Goal: Task Accomplishment & Management: Manage account settings

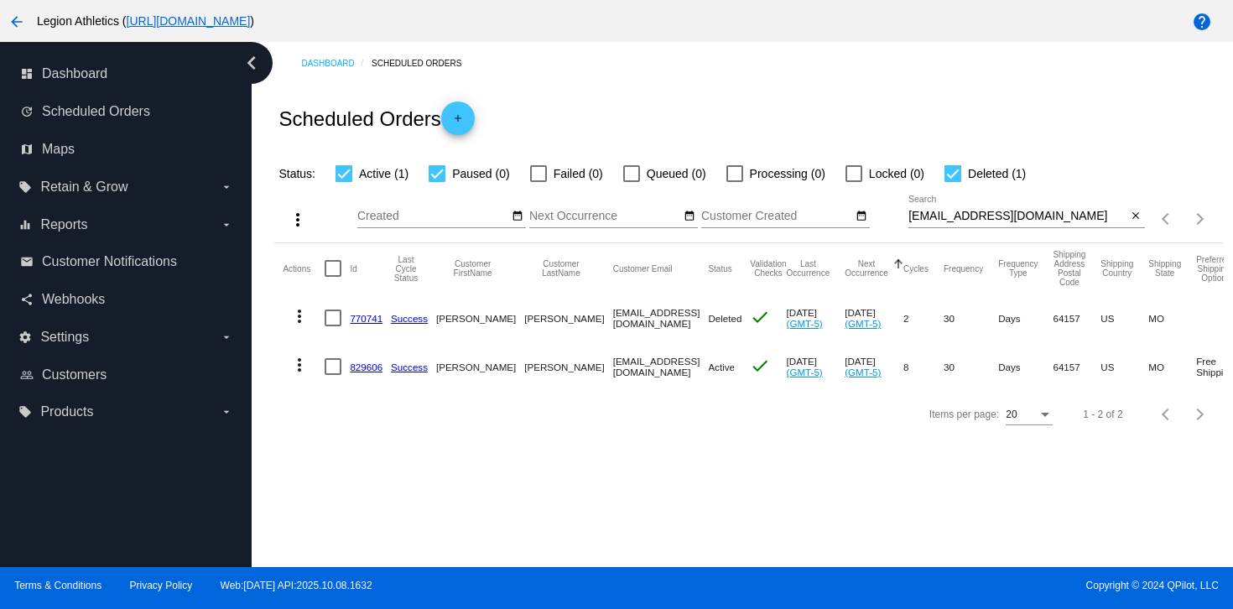
click at [385, 301] on mat-cell "770741" at bounding box center [370, 318] width 41 height 49
click at [368, 364] on link "829606" at bounding box center [366, 367] width 33 height 11
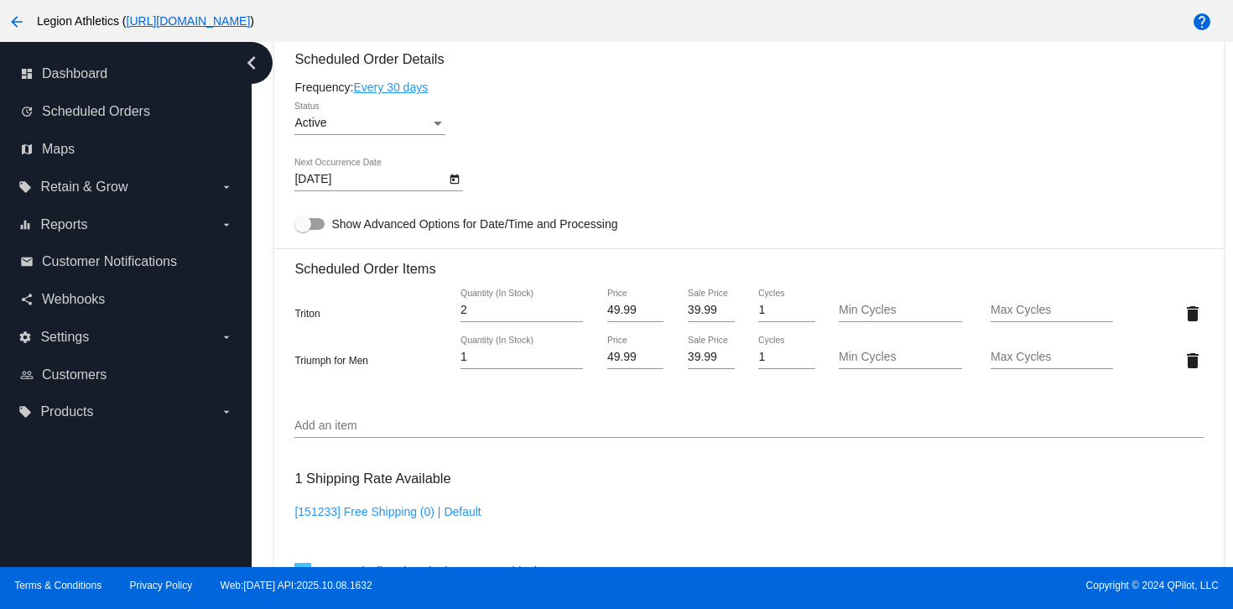
scroll to position [1054, 0]
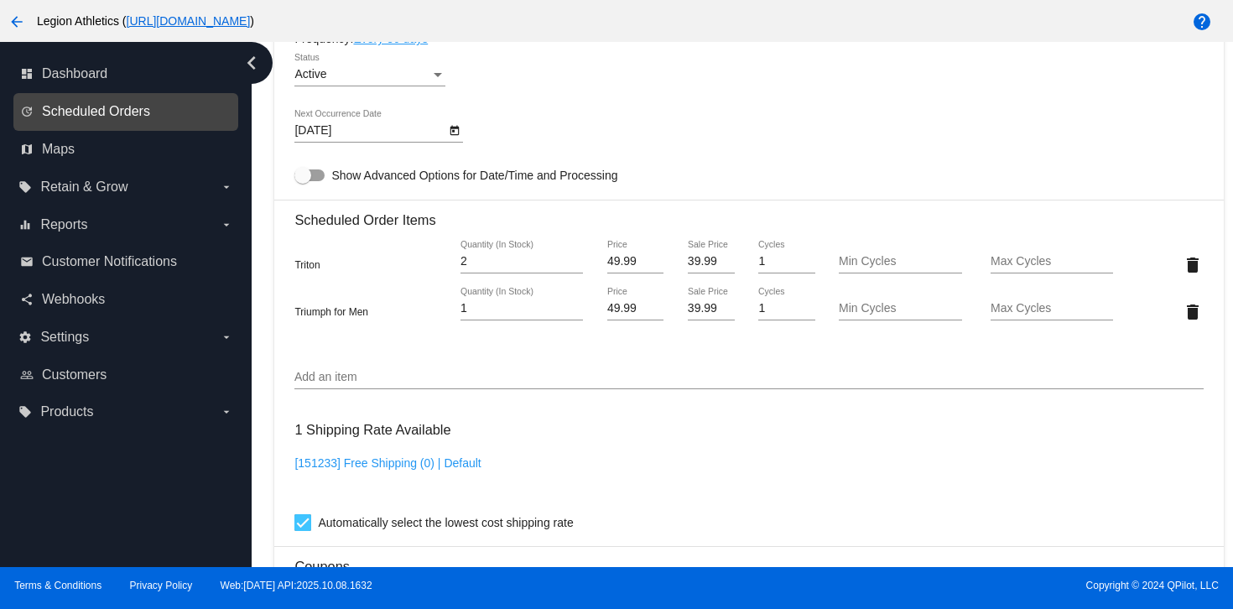
click at [97, 106] on span "Scheduled Orders" at bounding box center [96, 111] width 108 height 15
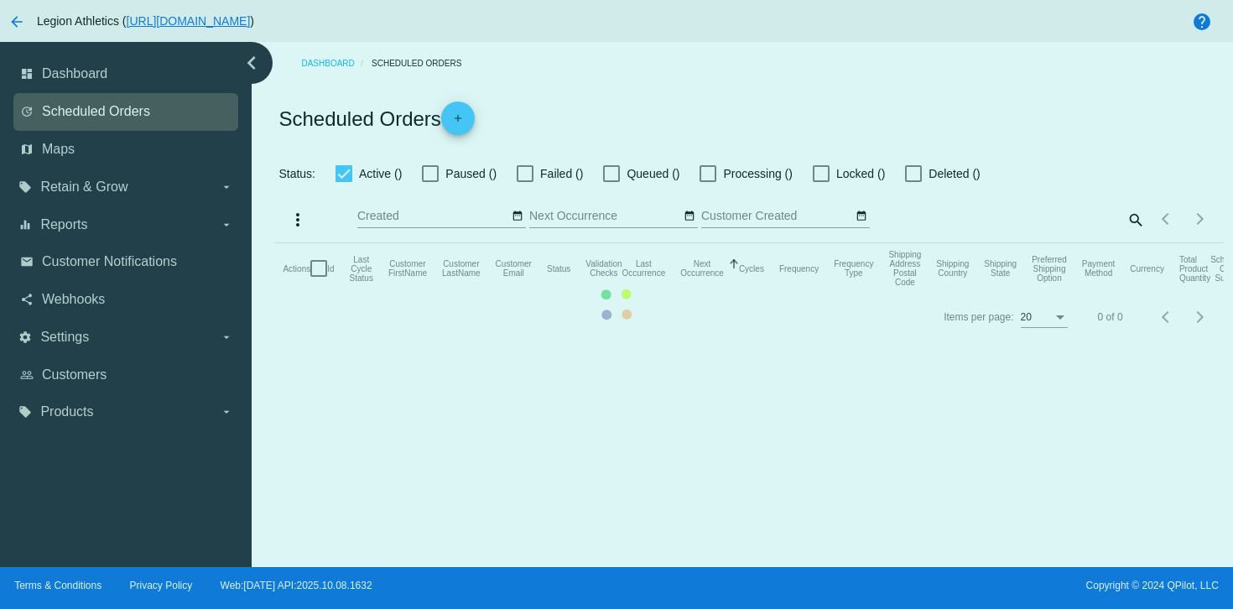
checkbox input "true"
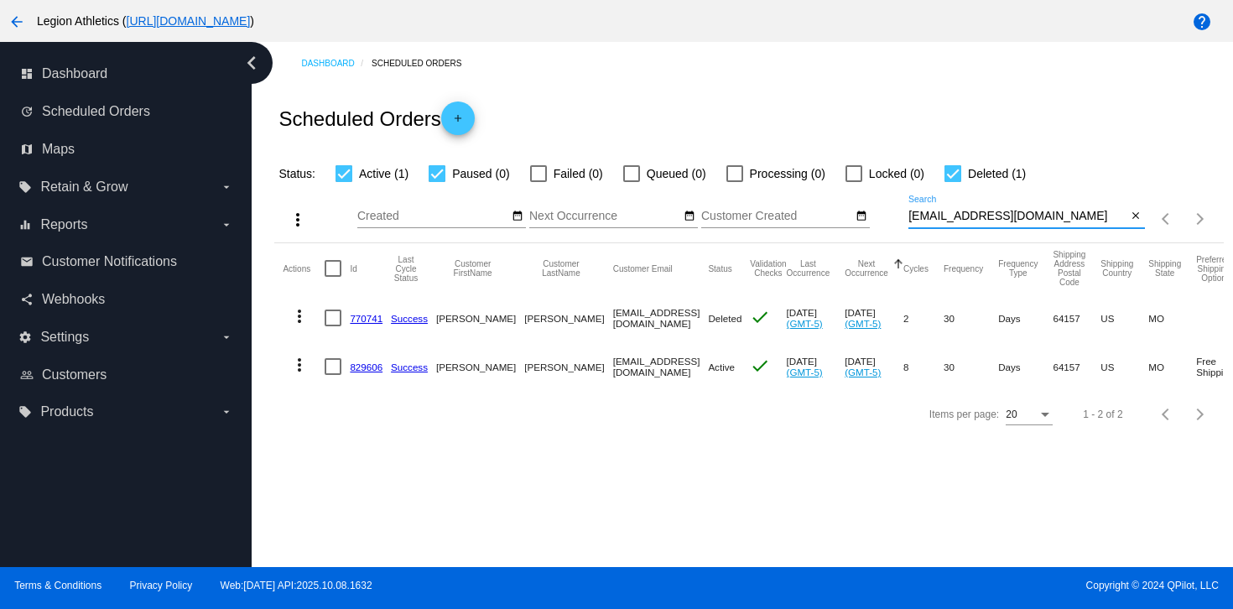
click at [939, 220] on input "Jswan335@gmail.com" at bounding box center [1017, 216] width 219 height 13
paste input "jim.doucette"
type input "jim.doucette@gmail.com"
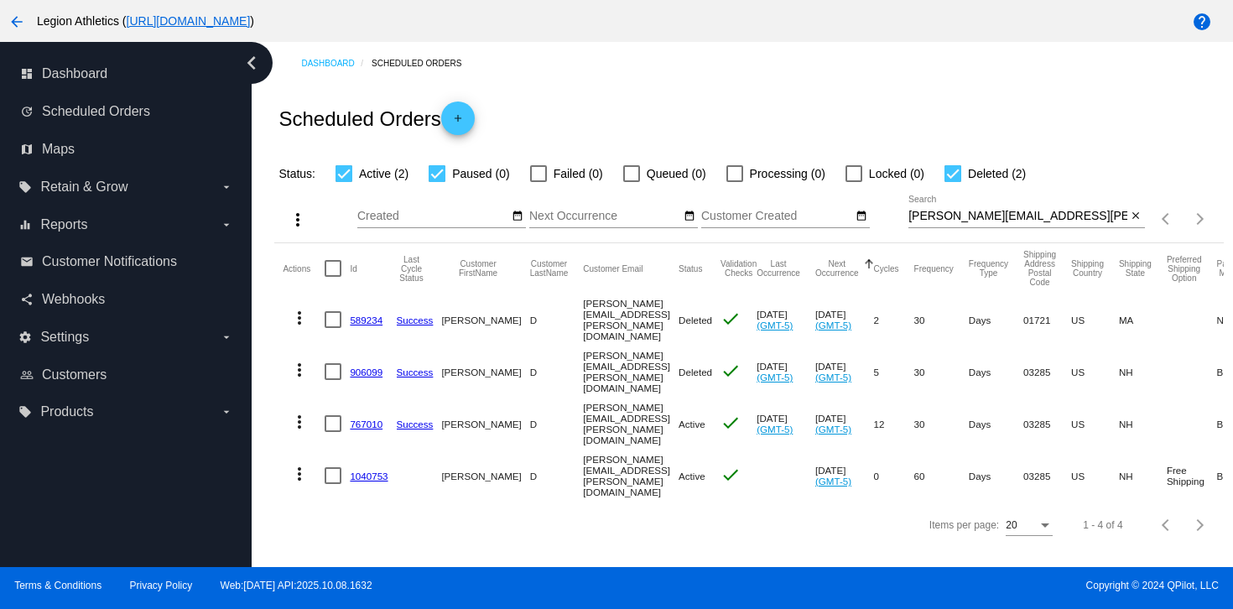
click at [357, 471] on link "1040753" at bounding box center [369, 476] width 38 height 11
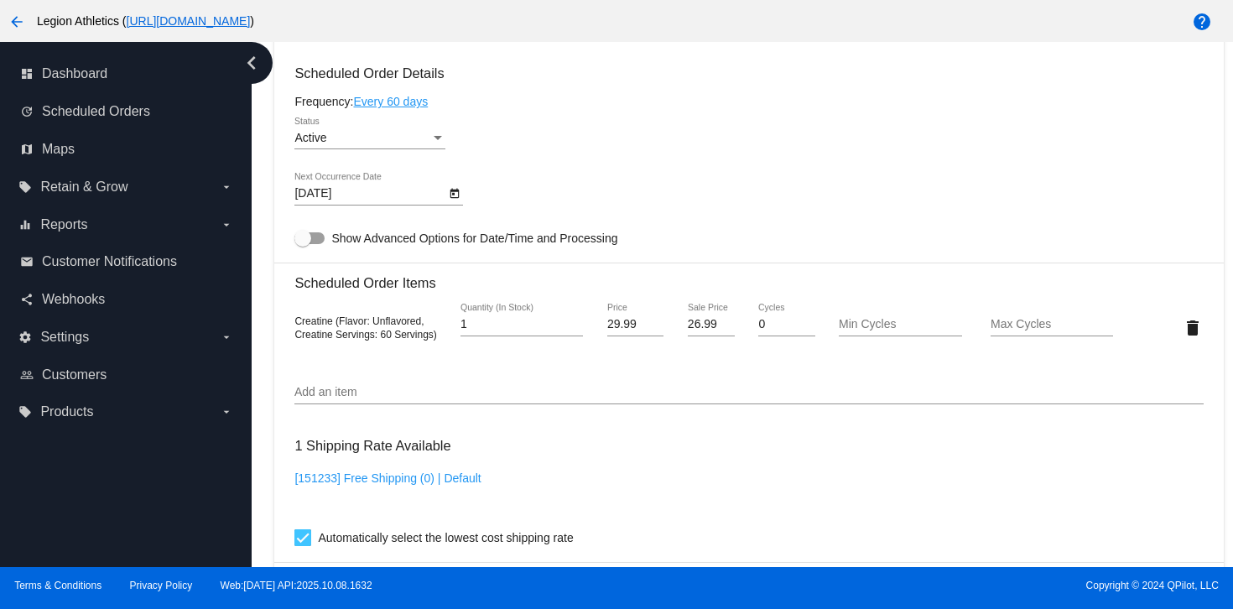
scroll to position [820, 0]
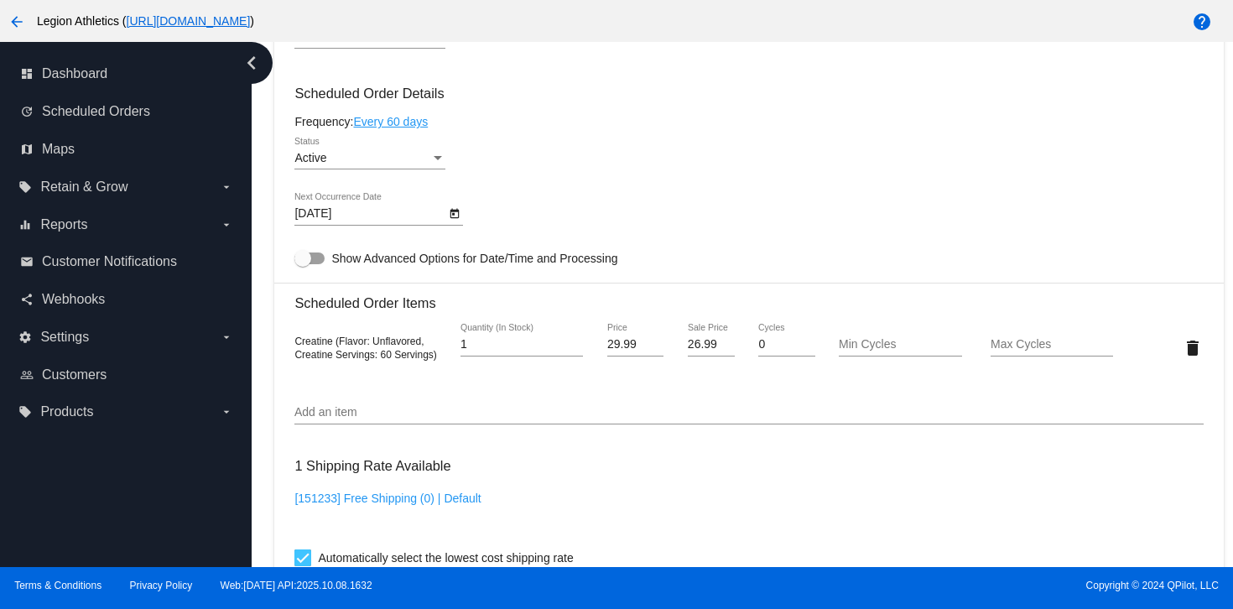
click at [410, 165] on div "Active" at bounding box center [362, 158] width 136 height 13
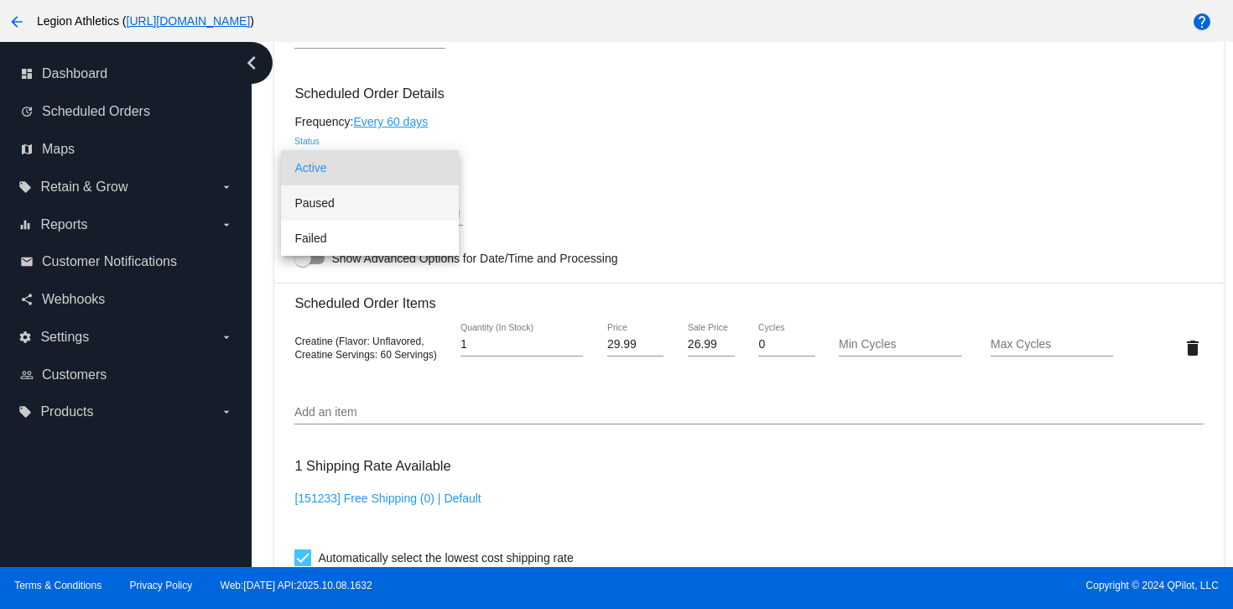
click at [362, 205] on span "Paused" at bounding box center [369, 202] width 151 height 35
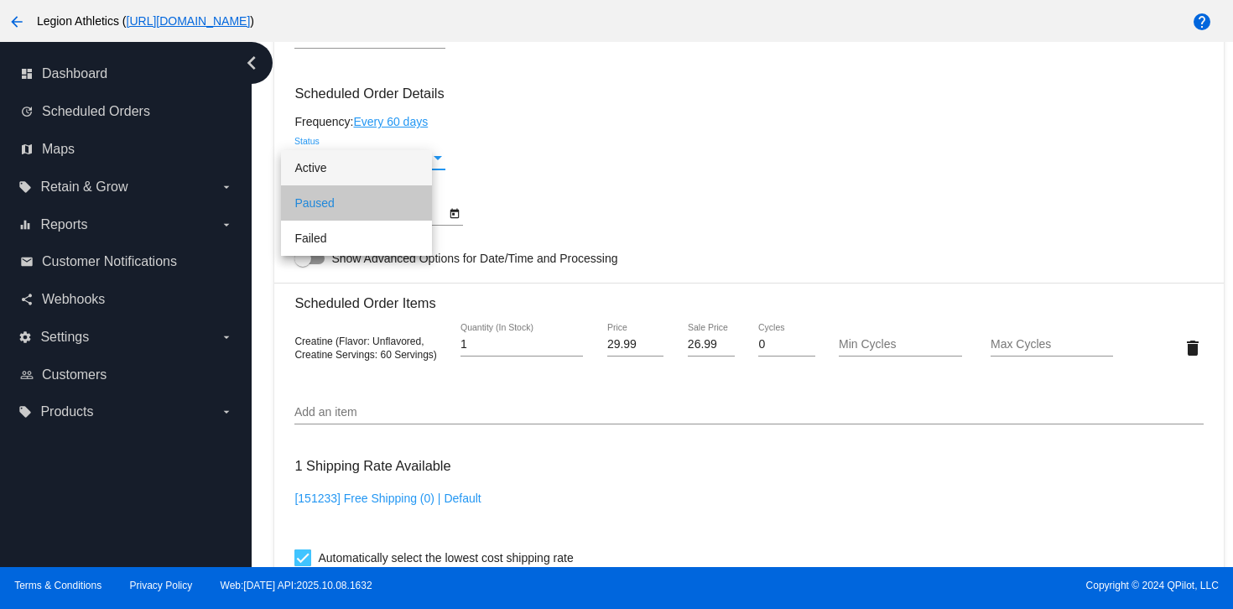
scroll to position [1414, 0]
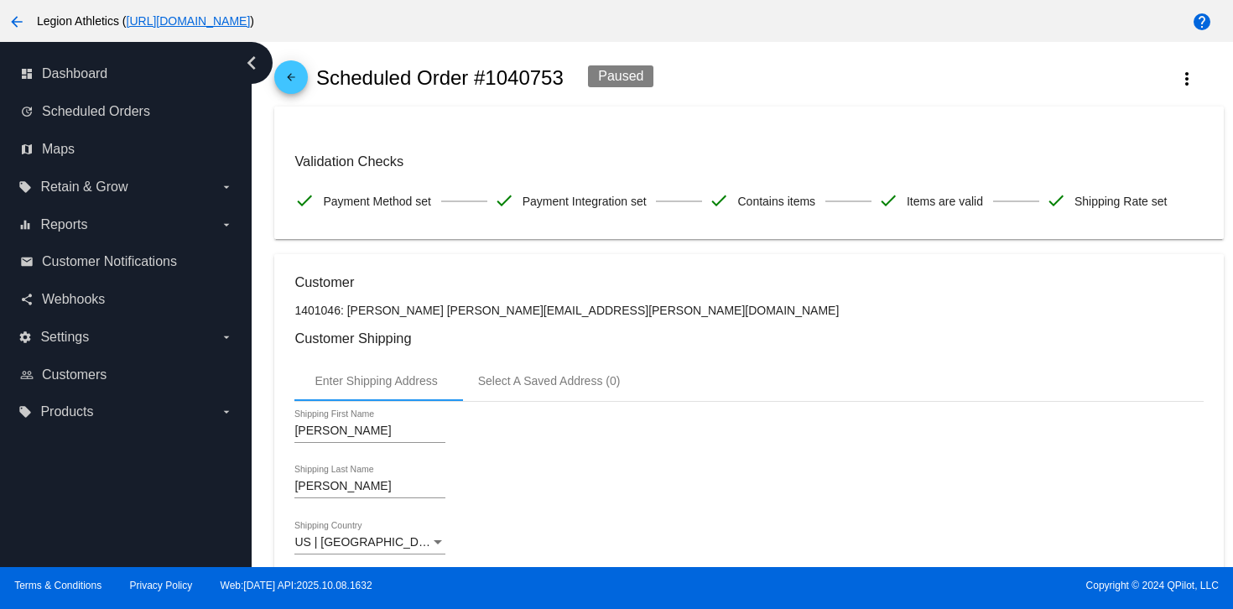
scroll to position [0, 0]
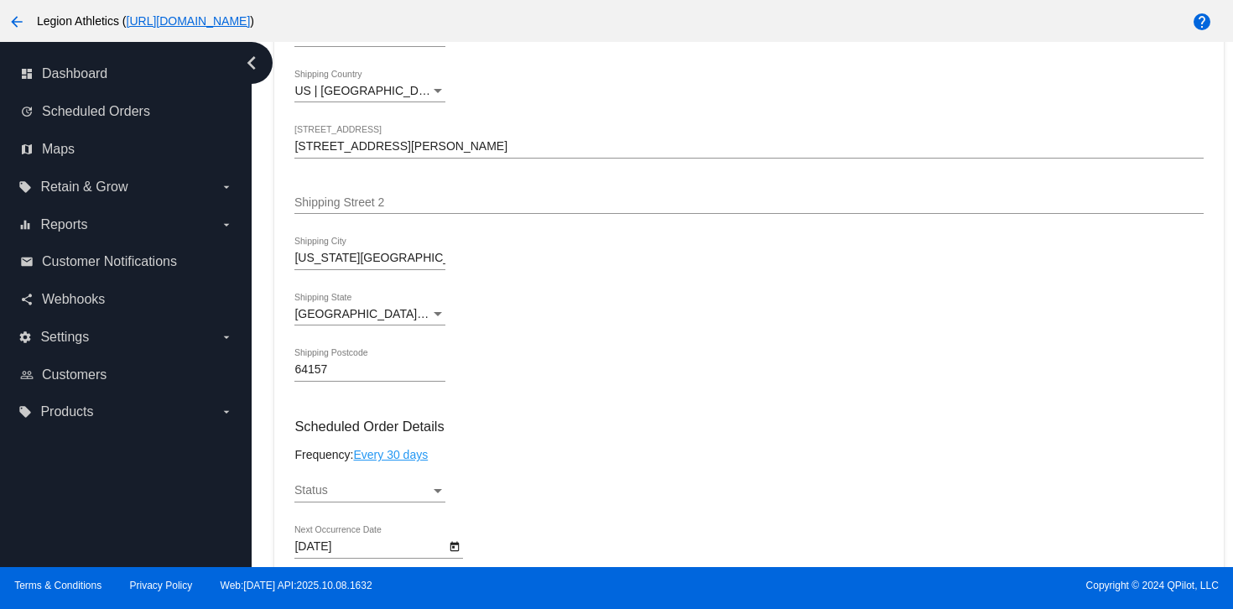
scroll to position [556, 0]
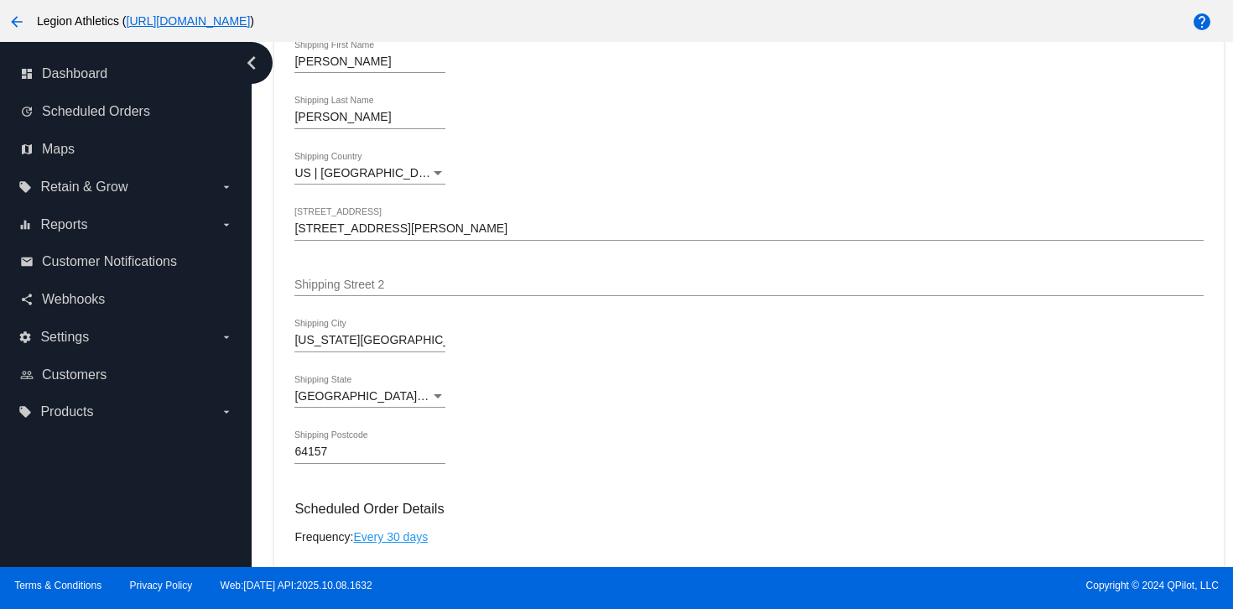
click at [247, 57] on icon "chevron_left" at bounding box center [251, 62] width 27 height 27
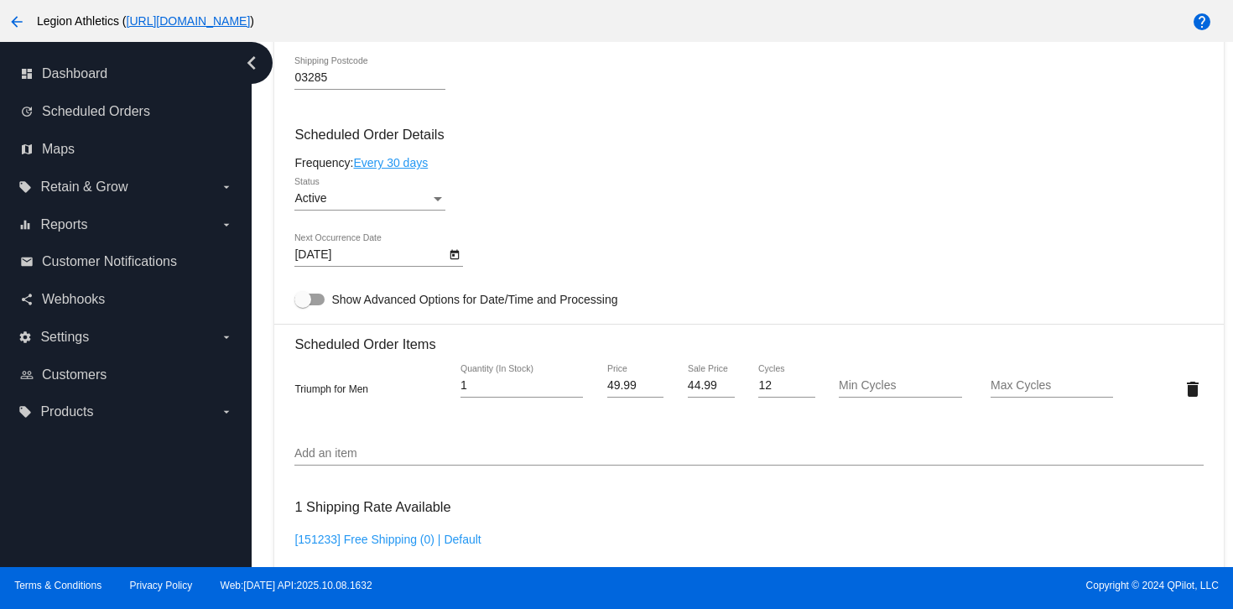
scroll to position [927, 0]
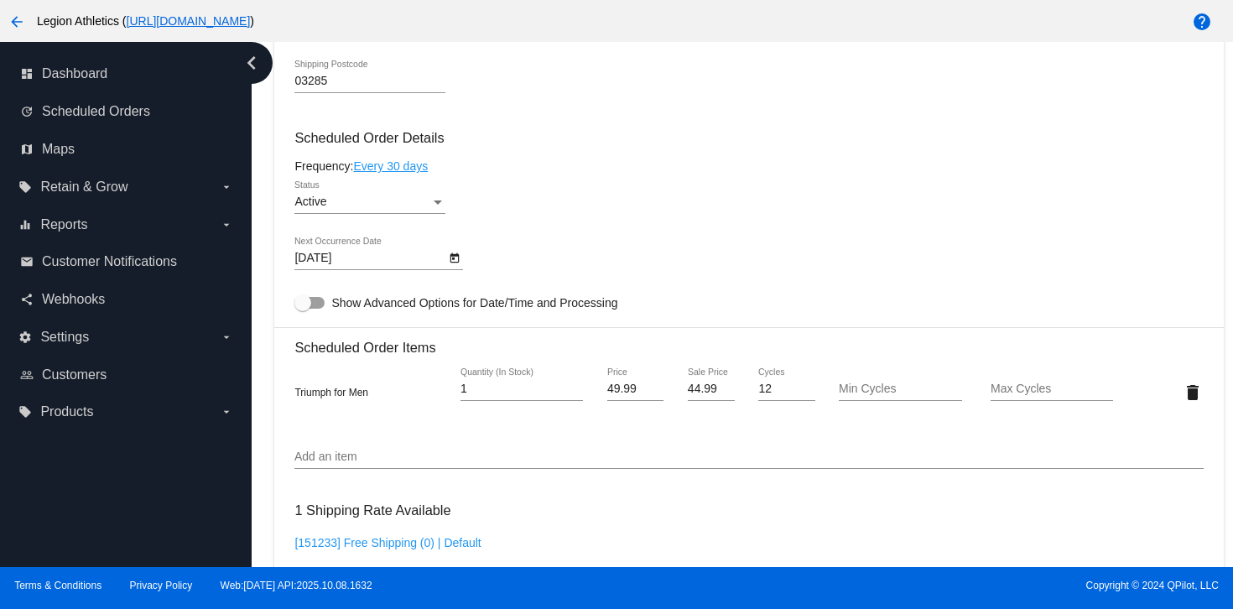
click at [361, 464] on input "Add an item" at bounding box center [748, 456] width 908 height 13
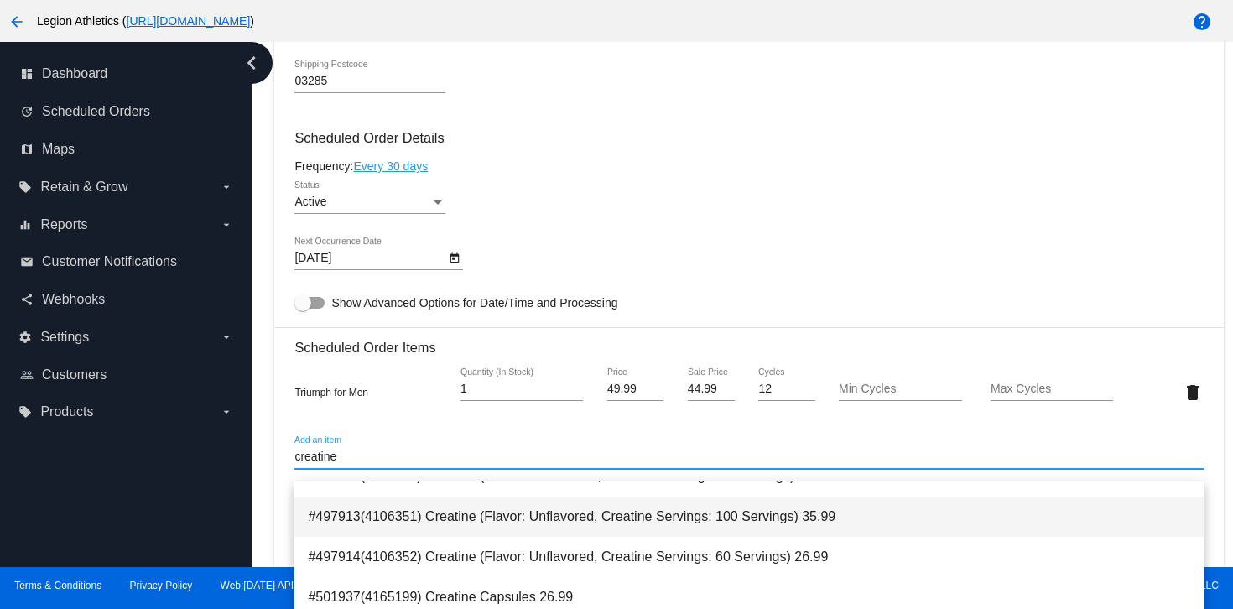
scroll to position [67, 0]
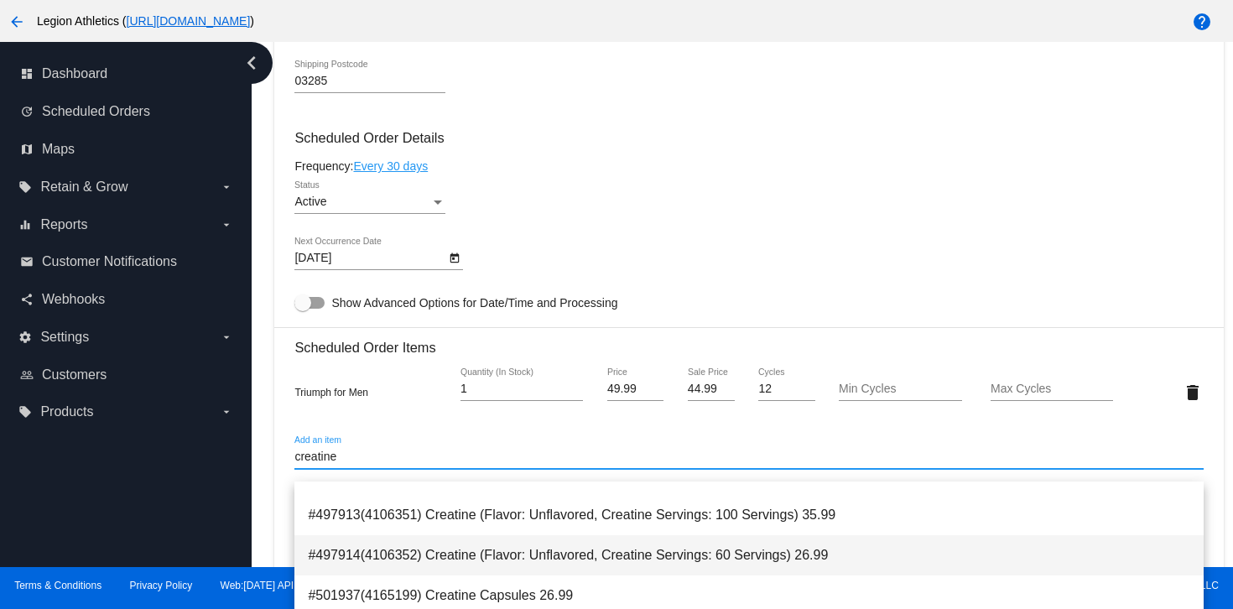
type input "creatine"
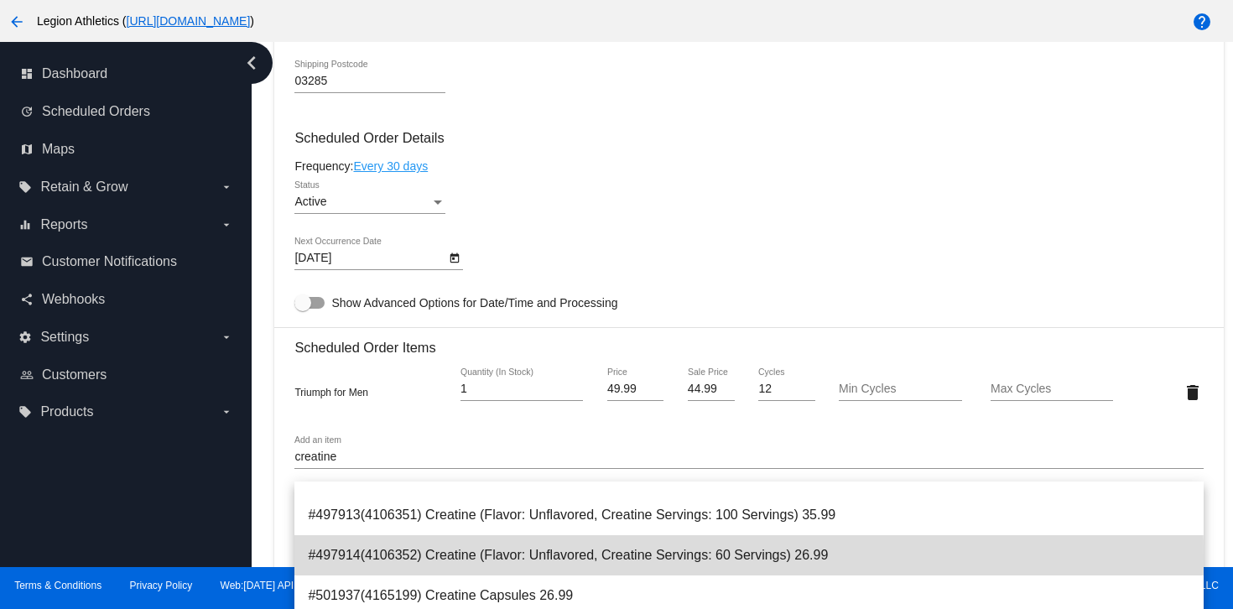
click at [424, 557] on span "#497914(4106352) Creatine (Flavor: Unflavored, Creatine Servings: 60 Servings) …" at bounding box center [749, 555] width 882 height 40
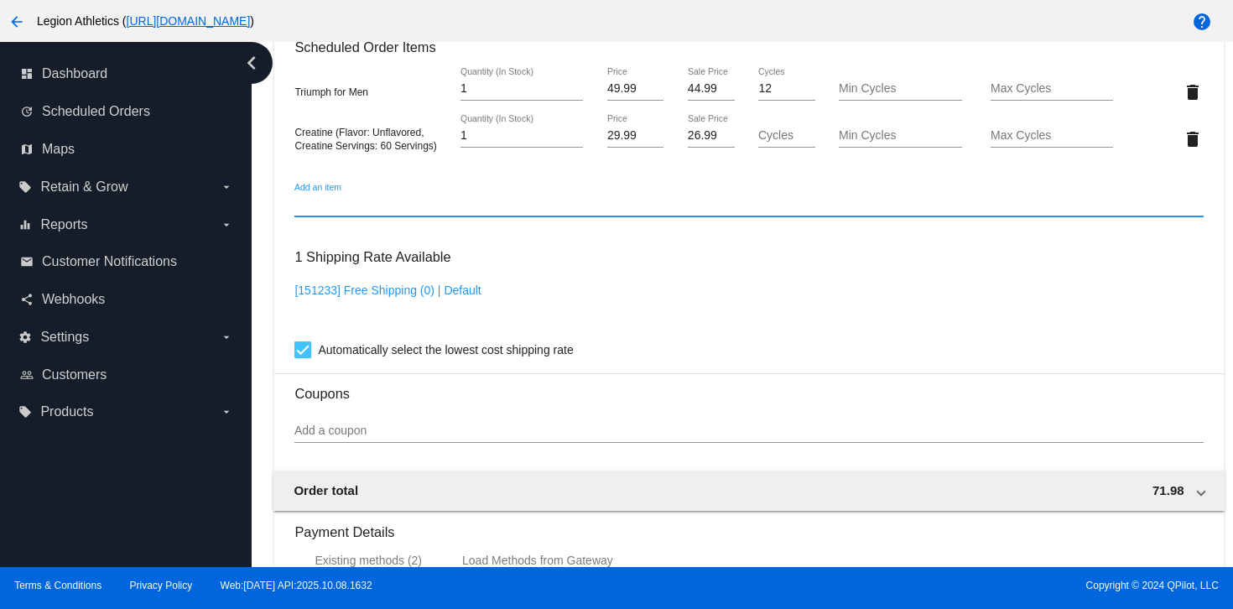
scroll to position [1614, 0]
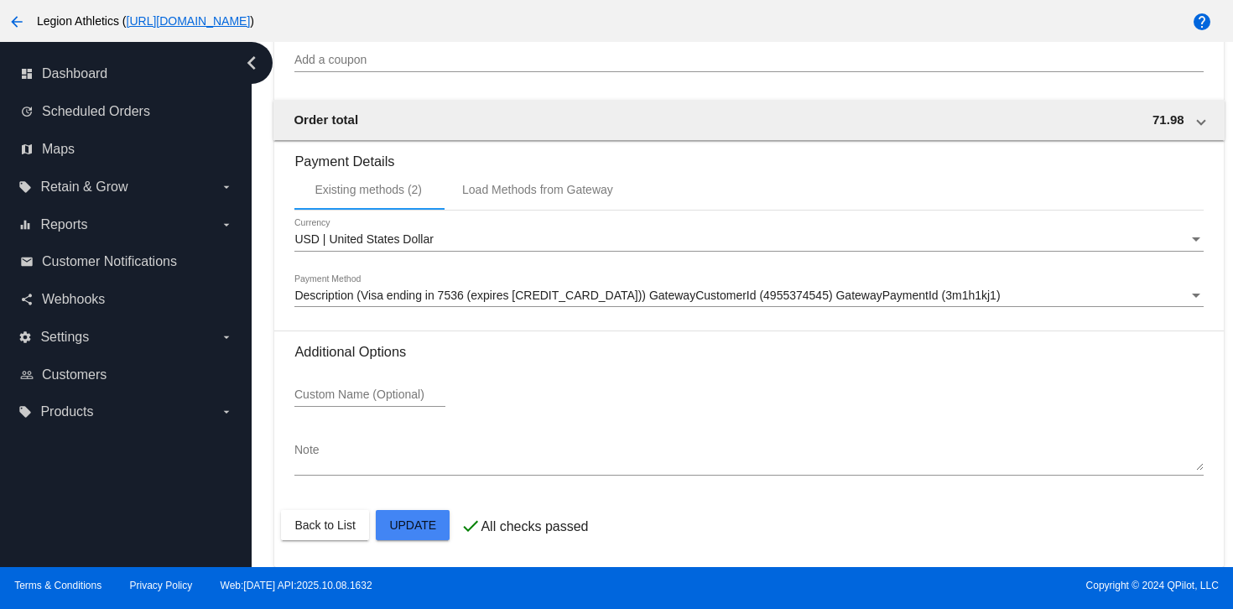
scroll to position [1156, 0]
